Goal: Information Seeking & Learning: Learn about a topic

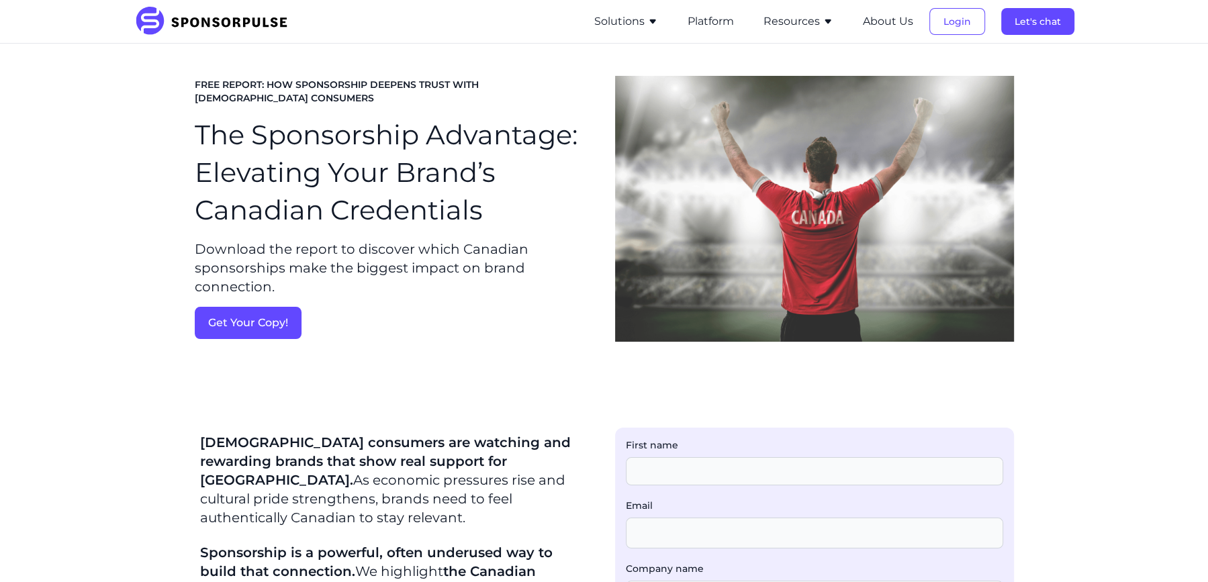
click at [54, 75] on section "FREE REPORT: HOW SPONSORSHIP DEEPENS TRUST WITH CANADIAN CONSUMERS The Sponsors…" at bounding box center [604, 209] width 1208 height 330
click at [778, 17] on button "Resources" at bounding box center [799, 21] width 70 height 16
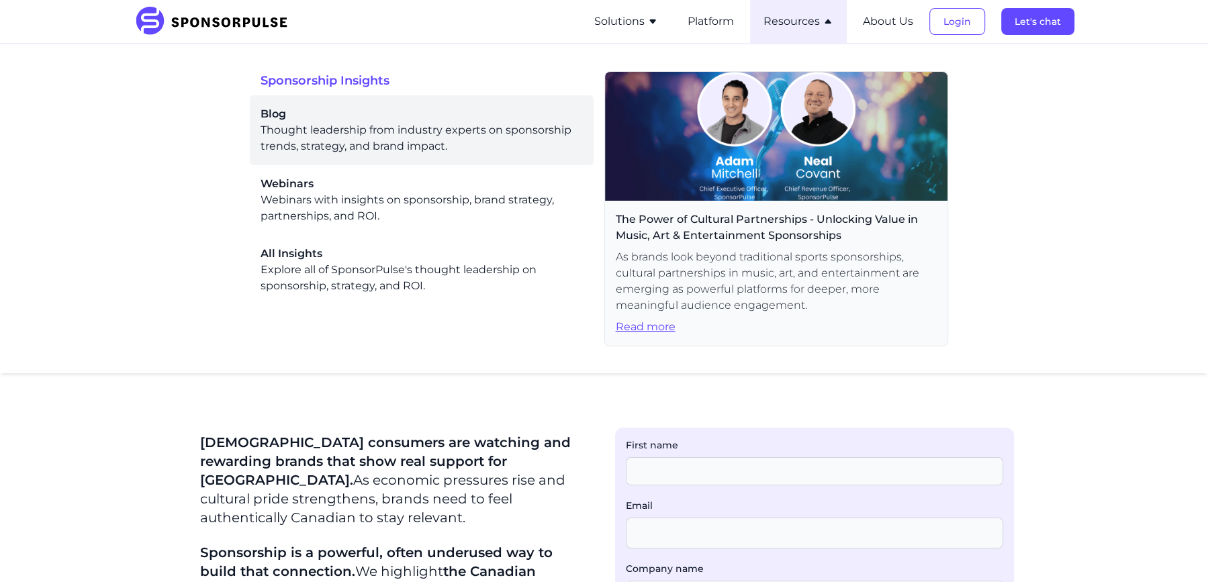
click at [438, 118] on span "Blog" at bounding box center [422, 114] width 322 height 16
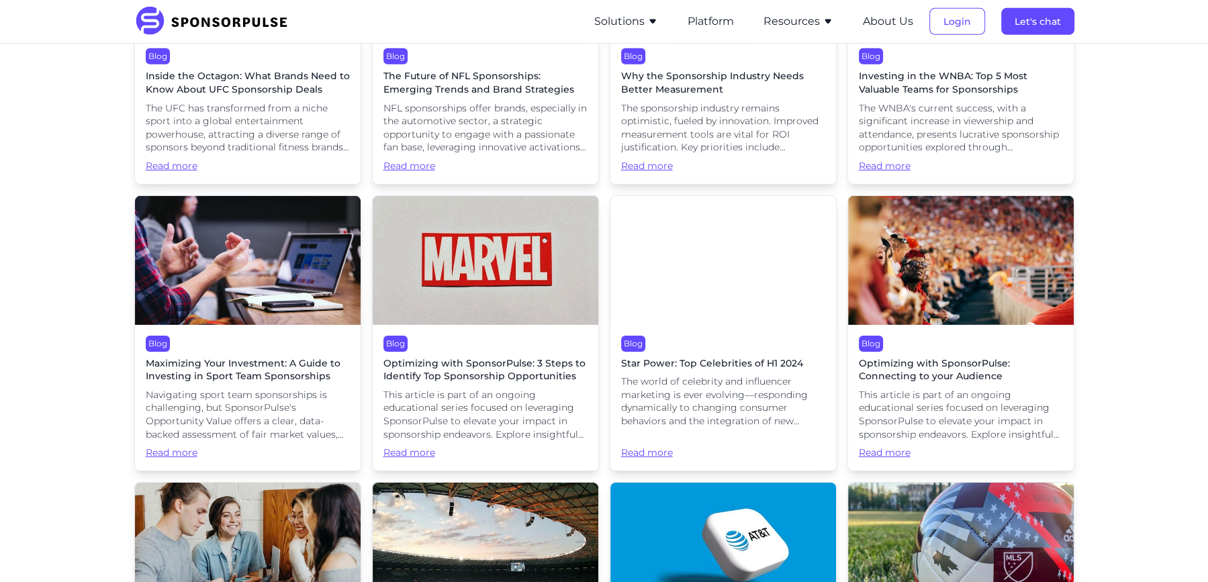
scroll to position [4108, 0]
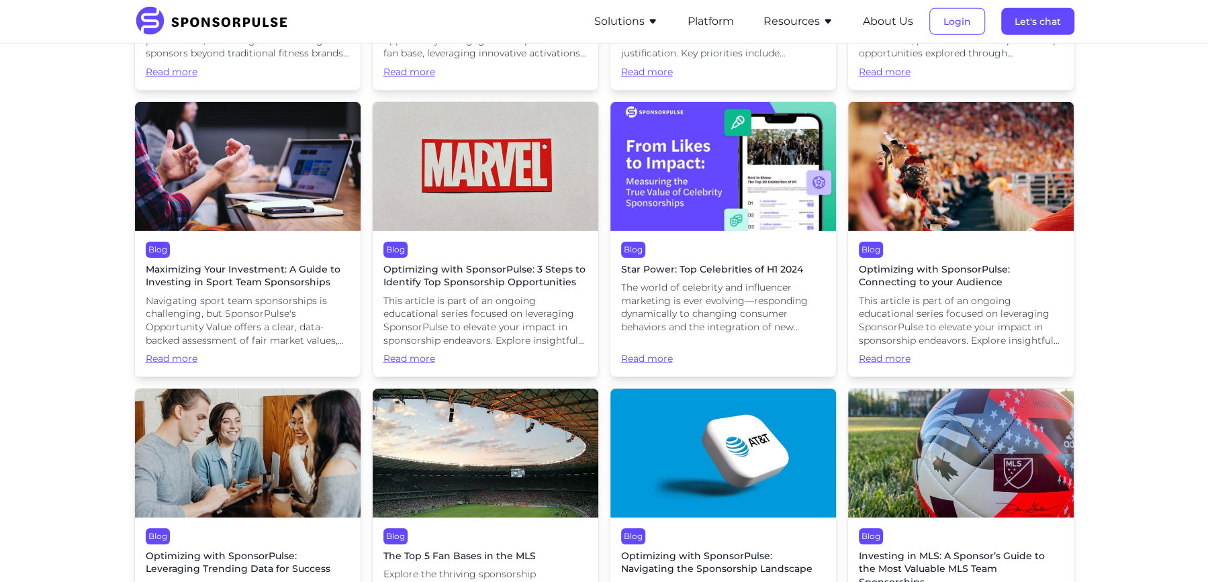
click at [687, 281] on span "The world of celebrity and influencer marketing is ever evolving—responding dyn…" at bounding box center [723, 307] width 204 height 52
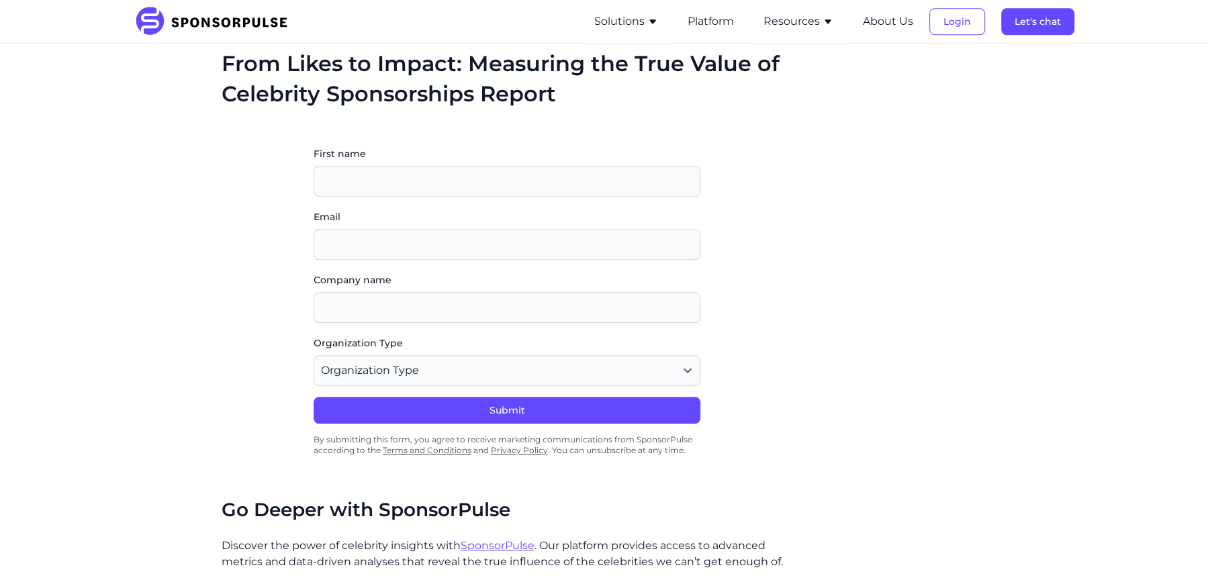
scroll to position [1153, 0]
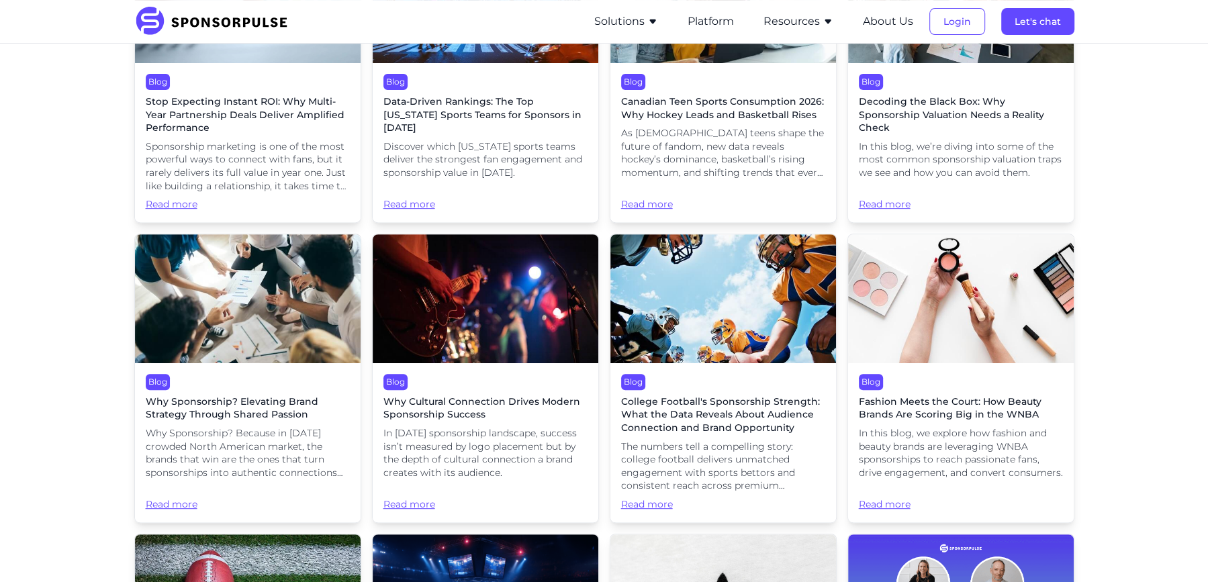
scroll to position [1494, 0]
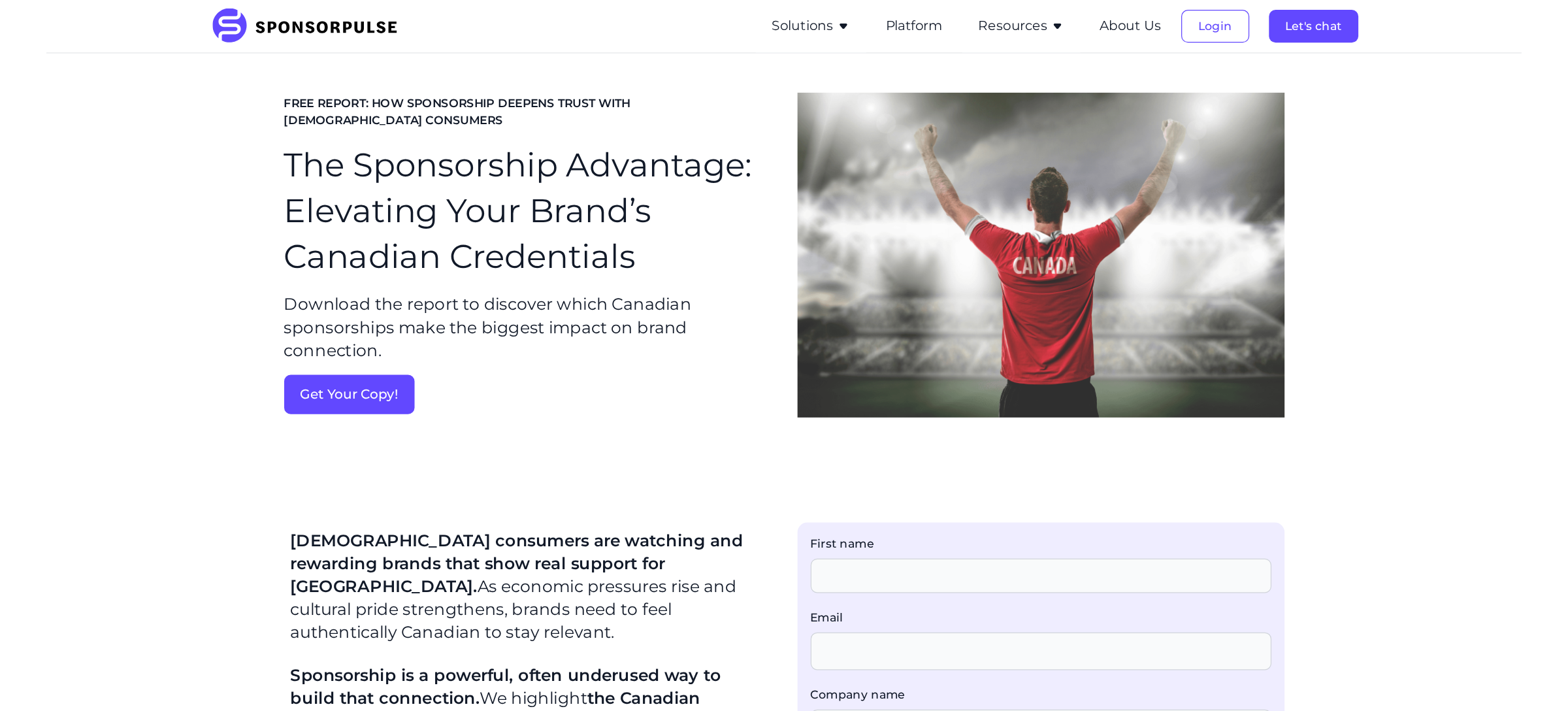
scroll to position [83, 0]
